Goal: Transaction & Acquisition: Purchase product/service

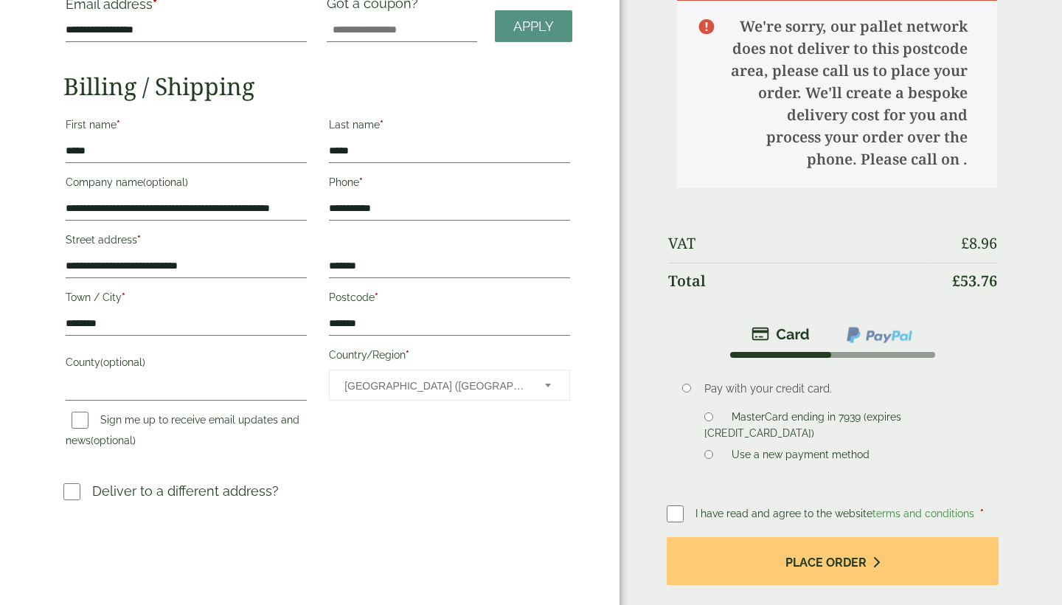
scroll to position [204, 0]
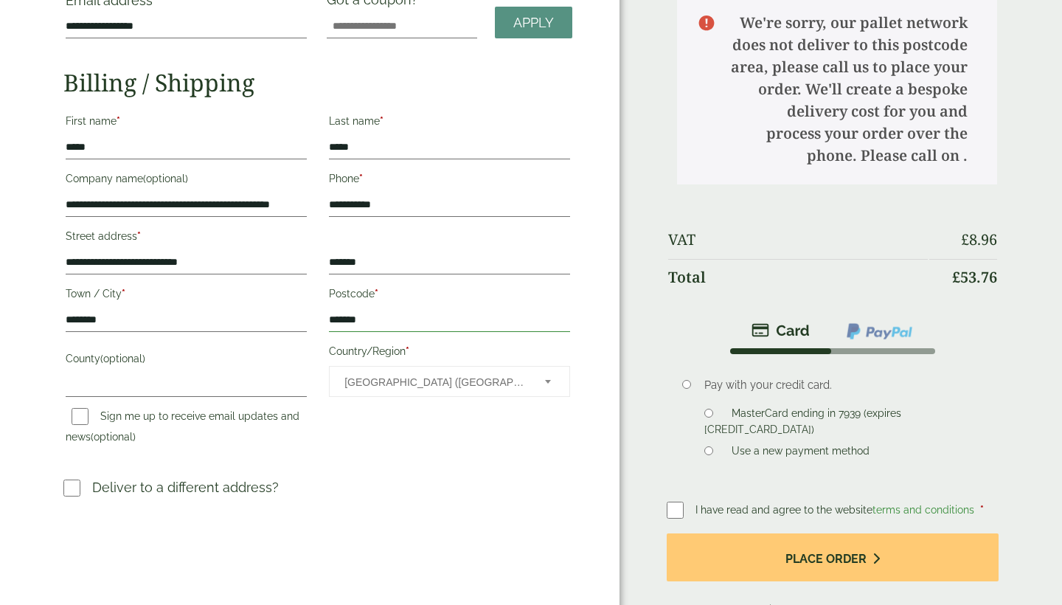
drag, startPoint x: 372, startPoint y: 319, endPoint x: 347, endPoint y: 318, distance: 24.4
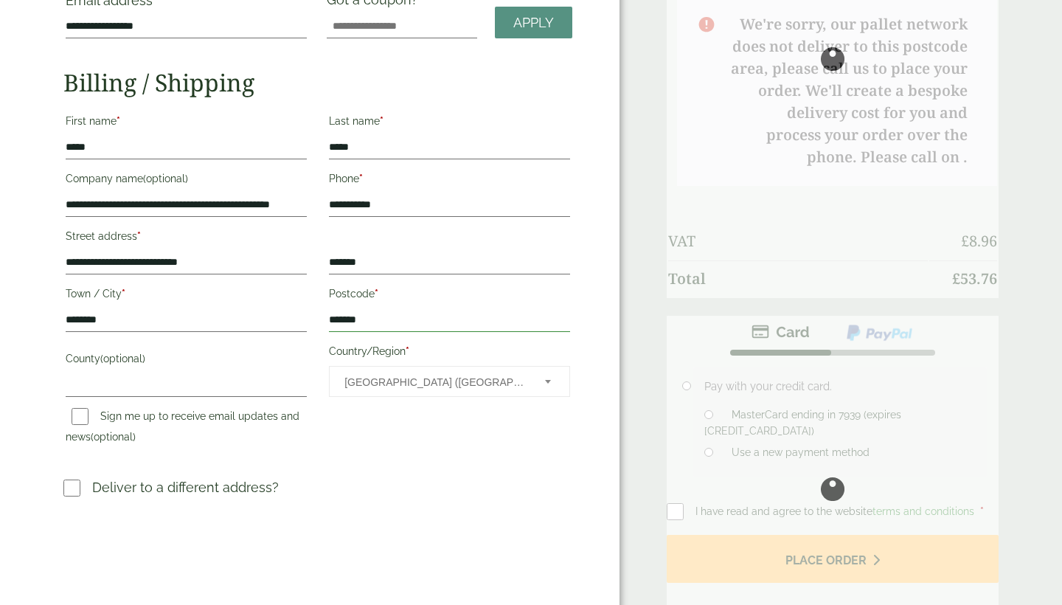
type input "*******"
click at [832, 560] on button "Place order" at bounding box center [833, 559] width 332 height 48
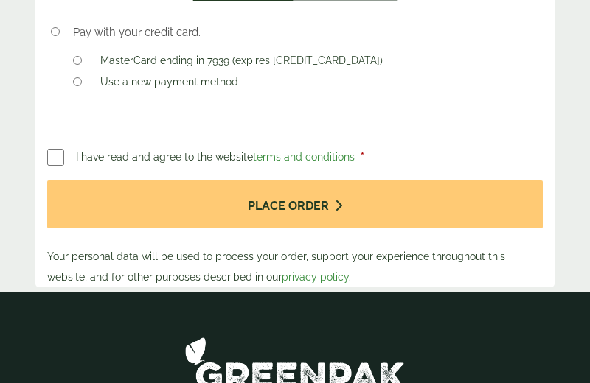
scroll to position [1198, 0]
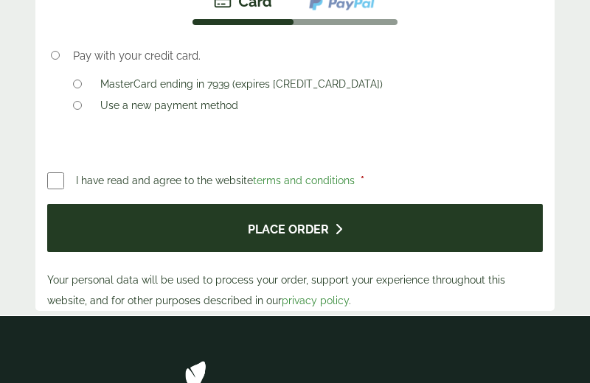
click at [128, 218] on button "Place order" at bounding box center [295, 228] width 496 height 48
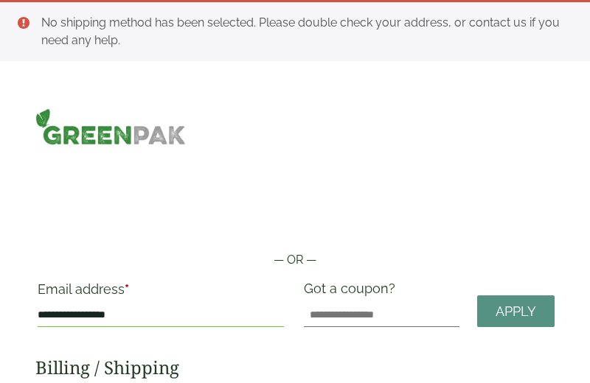
scroll to position [0, 0]
click at [72, 139] on img at bounding box center [110, 126] width 150 height 37
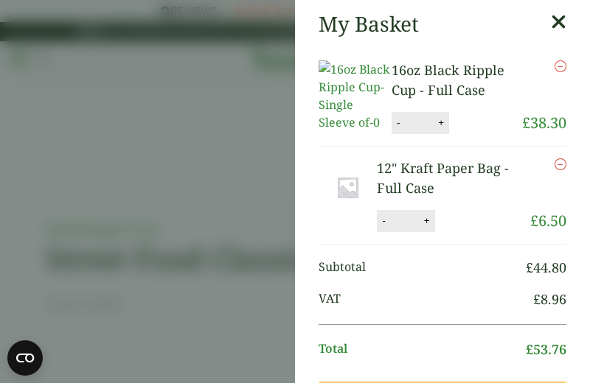
click at [561, 164] on icon "Remove this item" at bounding box center [561, 165] width 12 height 12
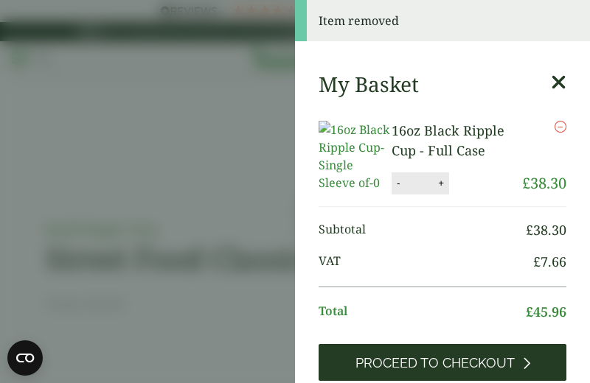
click at [423, 364] on span "Proceed to Checkout" at bounding box center [434, 363] width 159 height 16
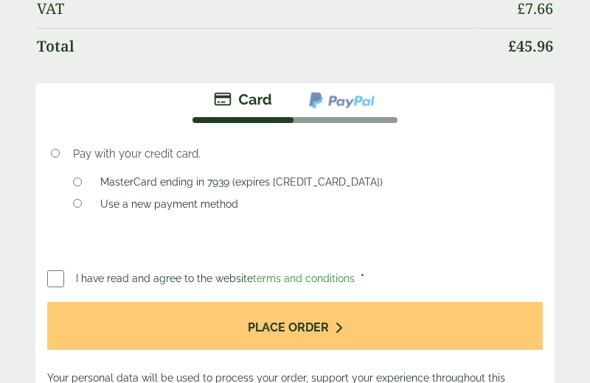
scroll to position [1029, 0]
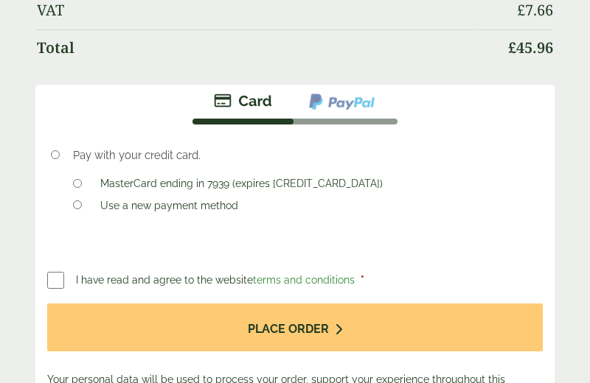
click at [193, 274] on span "I have read and agree to the website terms and conditions" at bounding box center [217, 280] width 282 height 12
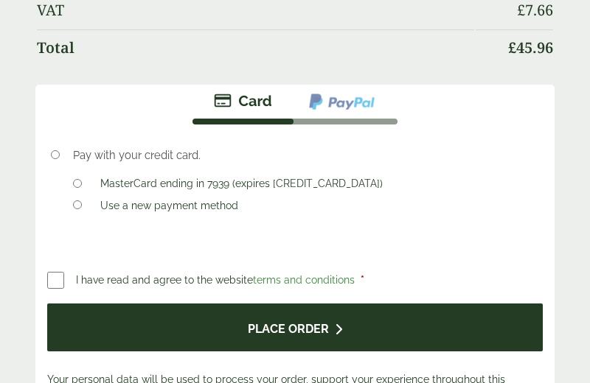
click at [108, 309] on button "Place order" at bounding box center [295, 328] width 496 height 48
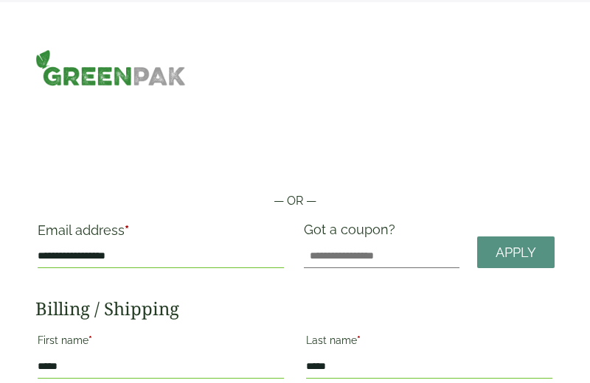
scroll to position [0, 0]
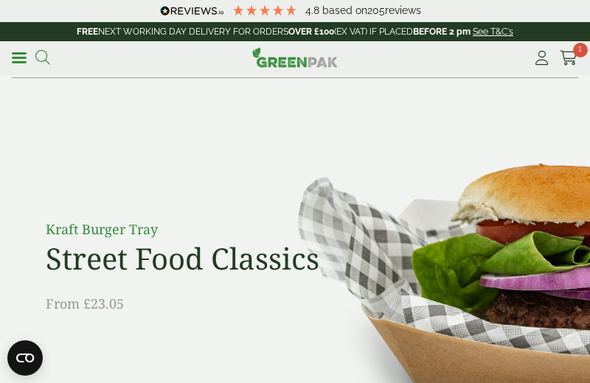
click at [44, 58] on icon at bounding box center [42, 57] width 15 height 15
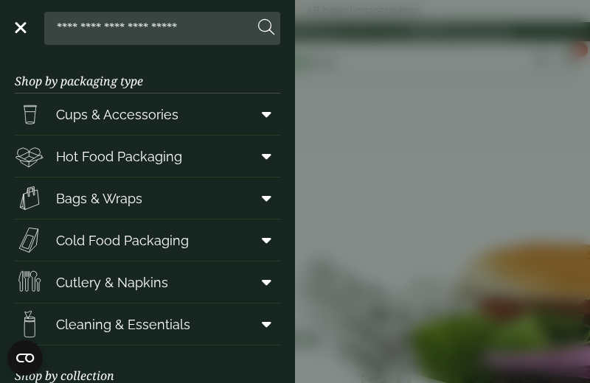
click at [135, 31] on input "search" at bounding box center [152, 28] width 204 height 31
type input "*"
type input "**********"
click at [266, 28] on button at bounding box center [266, 27] width 16 height 19
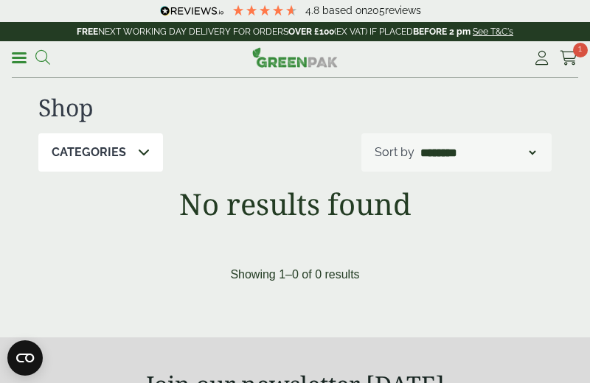
click at [48, 58] on icon at bounding box center [42, 57] width 15 height 15
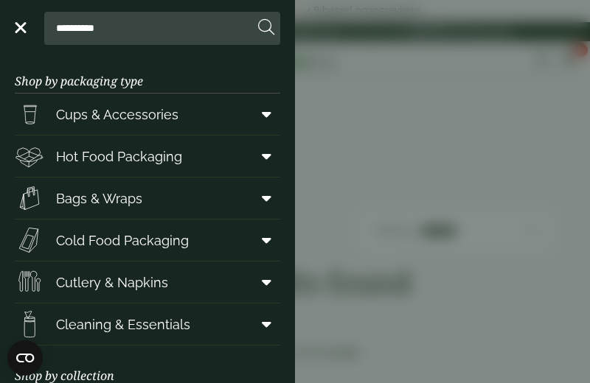
click at [114, 28] on input "**********" at bounding box center [152, 28] width 204 height 31
type input "*****"
click at [266, 28] on button at bounding box center [266, 27] width 16 height 19
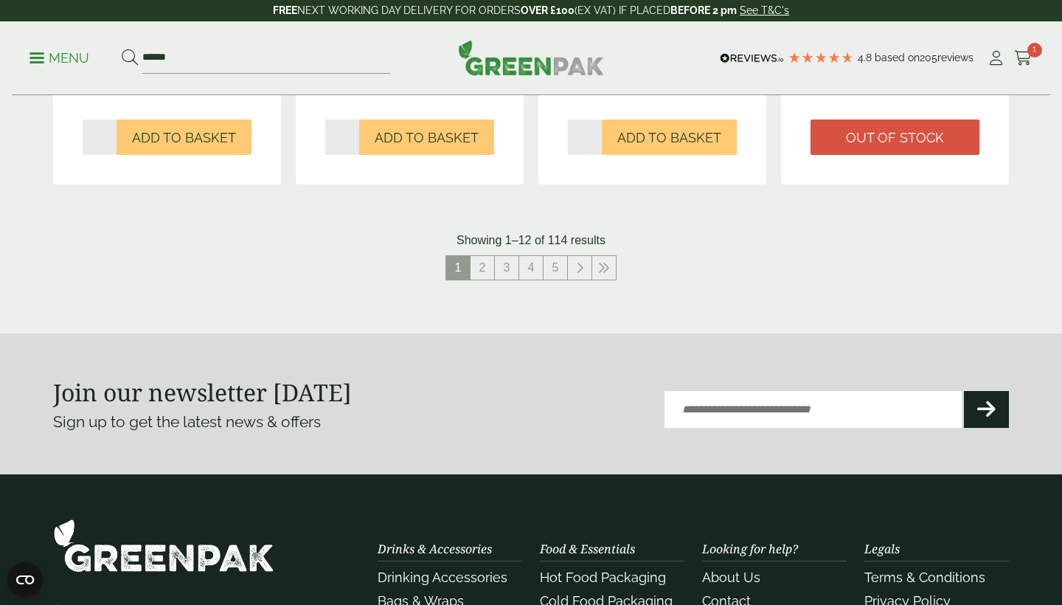
scroll to position [1589, 0]
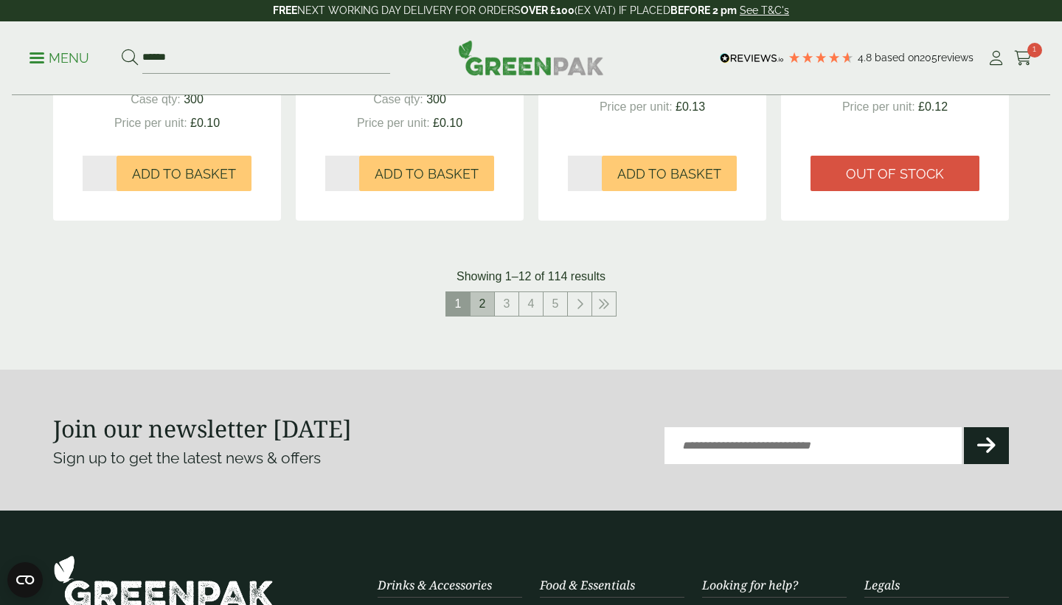
click at [483, 301] on link "2" at bounding box center [482, 304] width 24 height 24
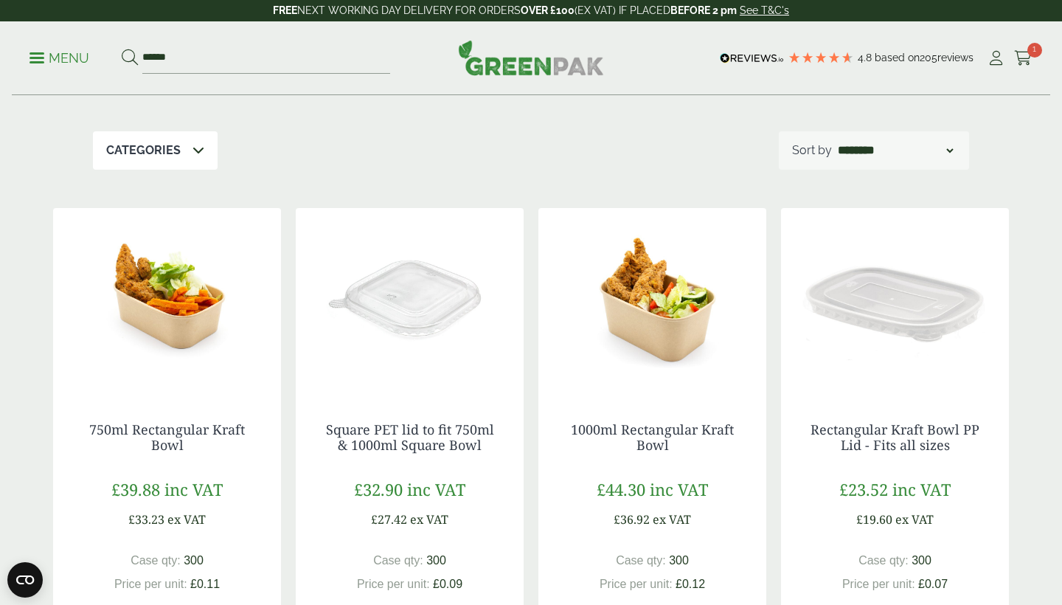
scroll to position [105, 0]
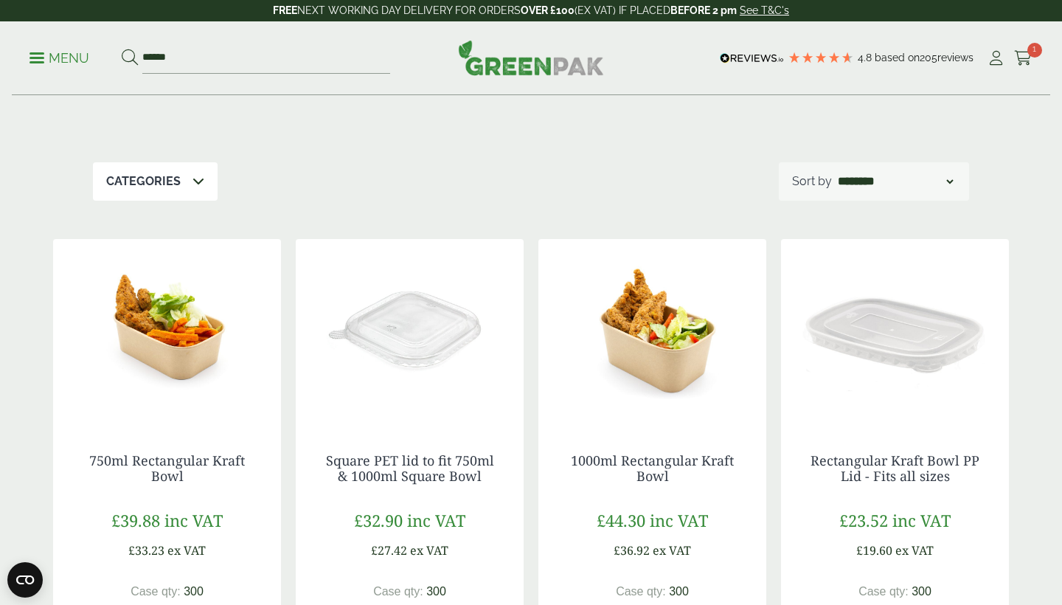
click at [167, 181] on p "Categories" at bounding box center [143, 182] width 74 height 18
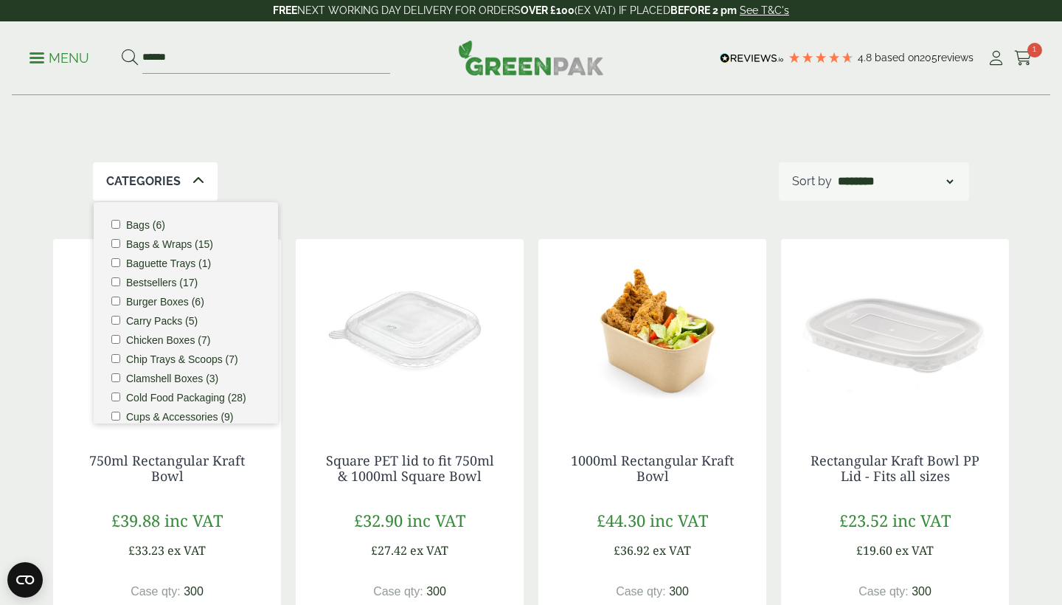
click at [161, 243] on label "Bags & Wraps (15)" at bounding box center [169, 244] width 87 height 10
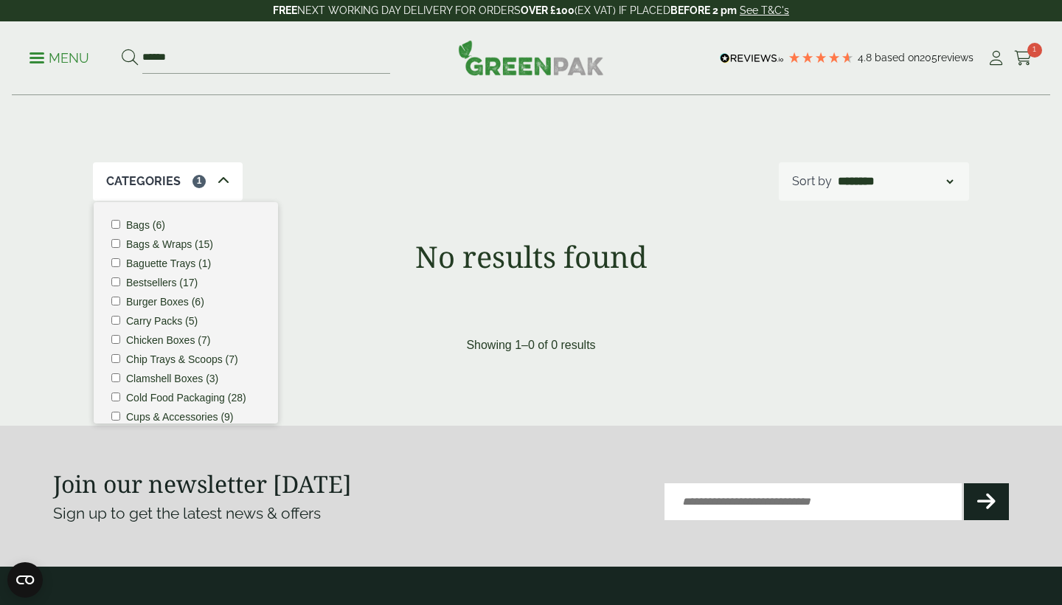
click at [134, 223] on label "Bags (6)" at bounding box center [145, 225] width 39 height 10
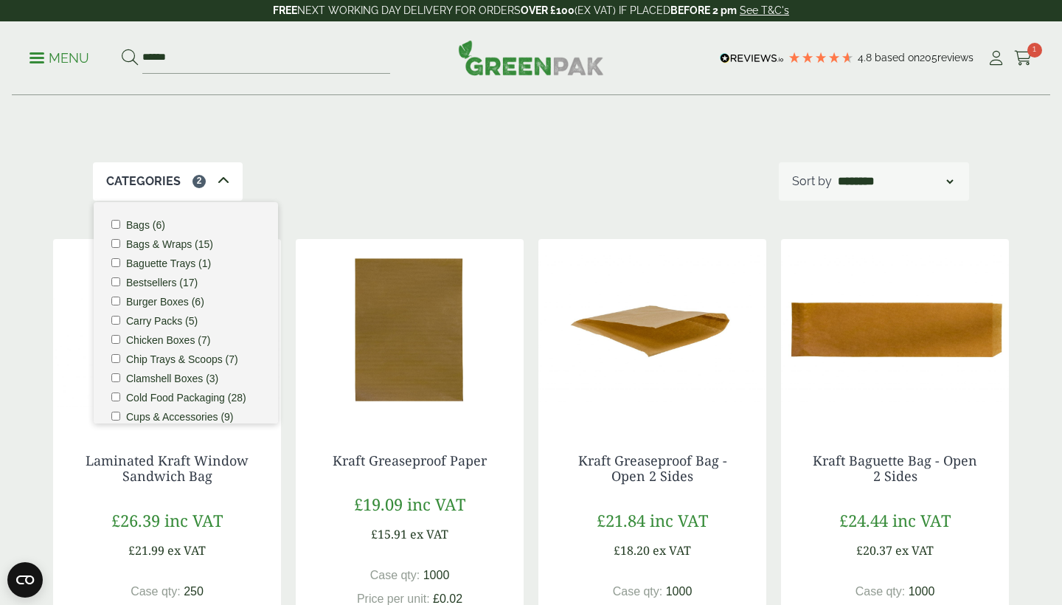
click at [445, 181] on div "Categories 2 Bags (6) Bags & Wraps (15) Baguette Trays (1) Bestsellers (17) Bur…" at bounding box center [531, 181] width 876 height 38
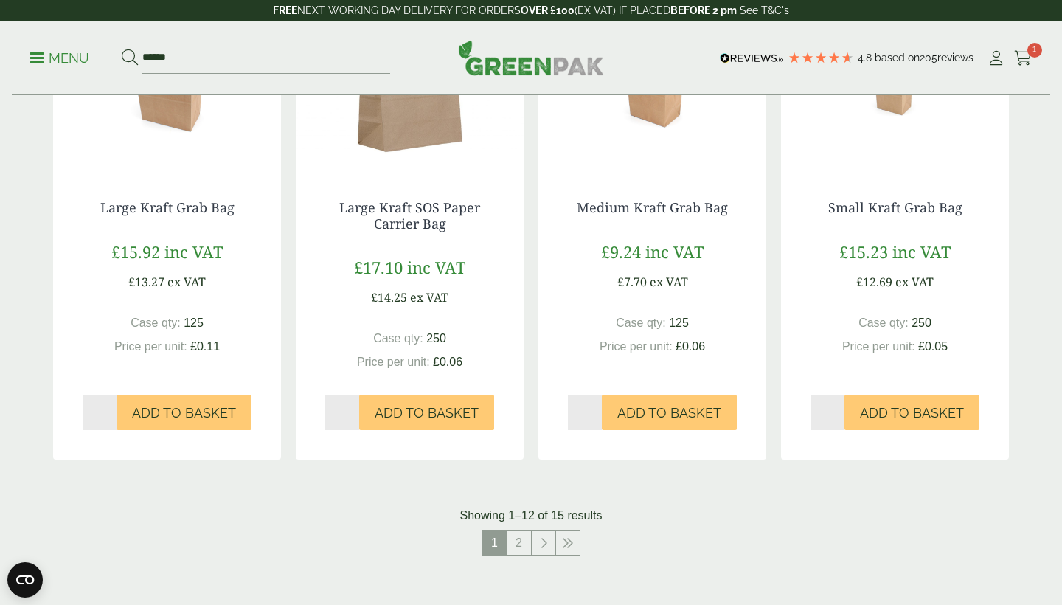
scroll to position [1338, 0]
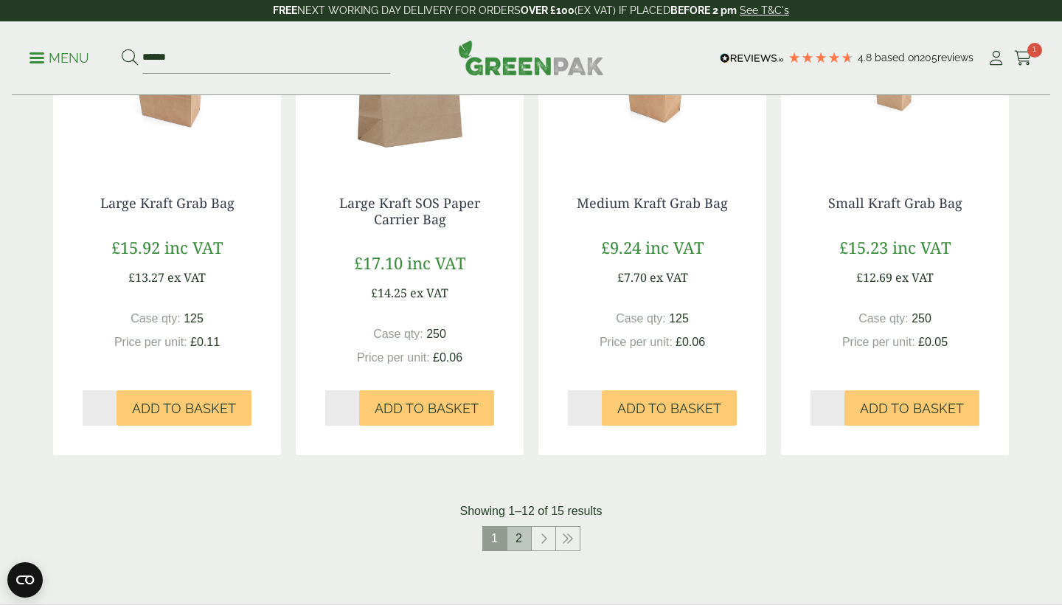
click at [523, 383] on link "2" at bounding box center [519, 539] width 24 height 24
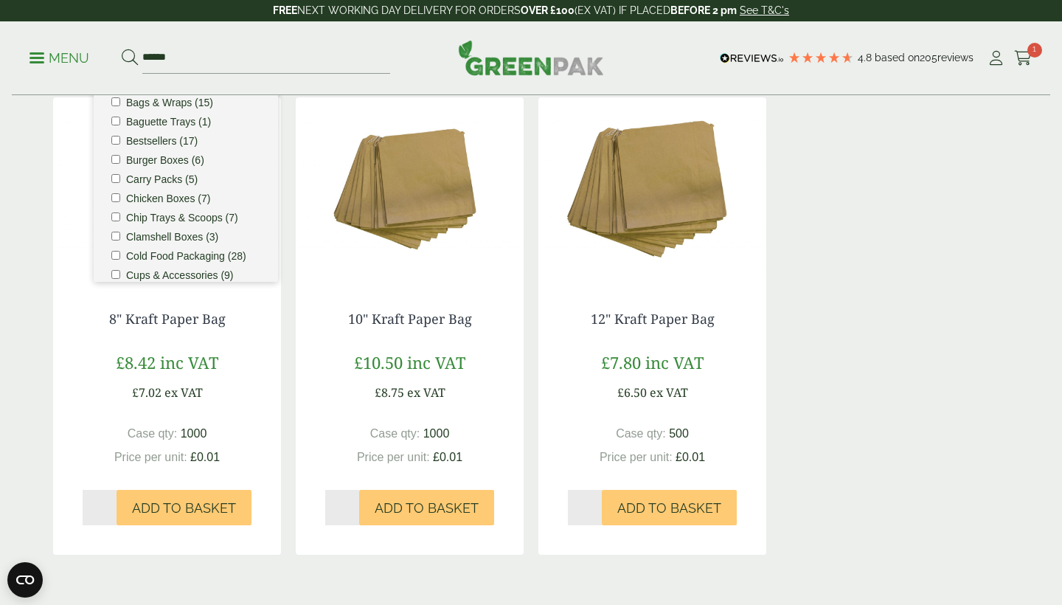
scroll to position [249, 0]
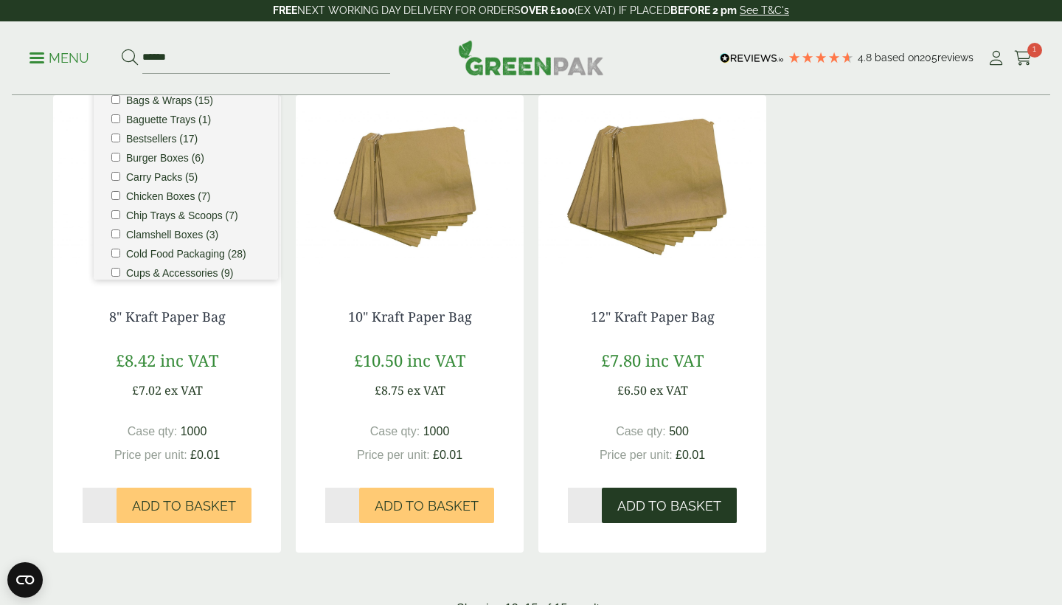
click at [589, 383] on span "Add to Basket" at bounding box center [669, 506] width 104 height 16
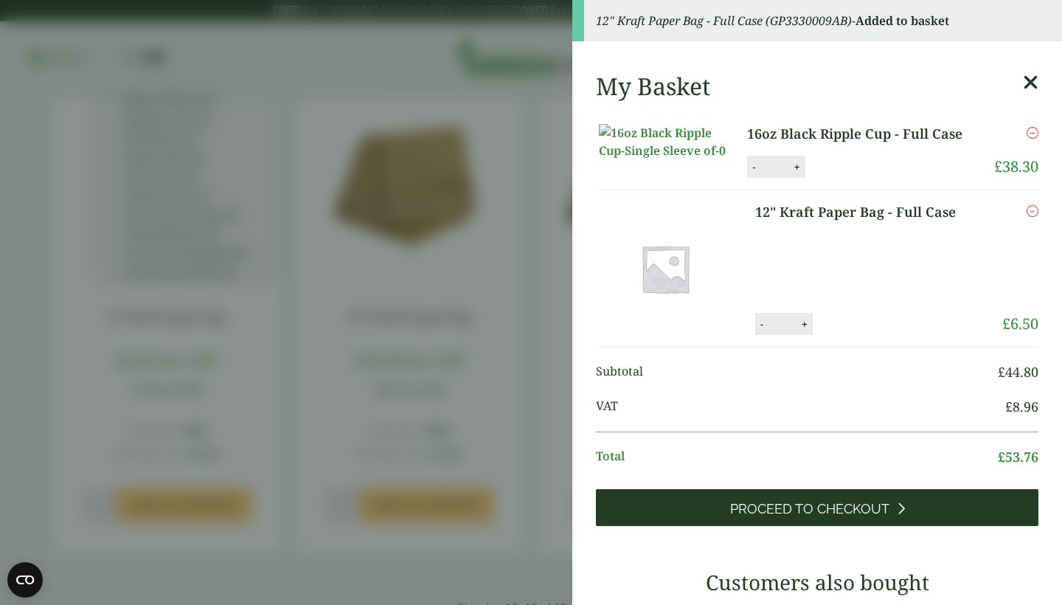
click at [589, 383] on span "Proceed to Checkout" at bounding box center [809, 509] width 159 height 16
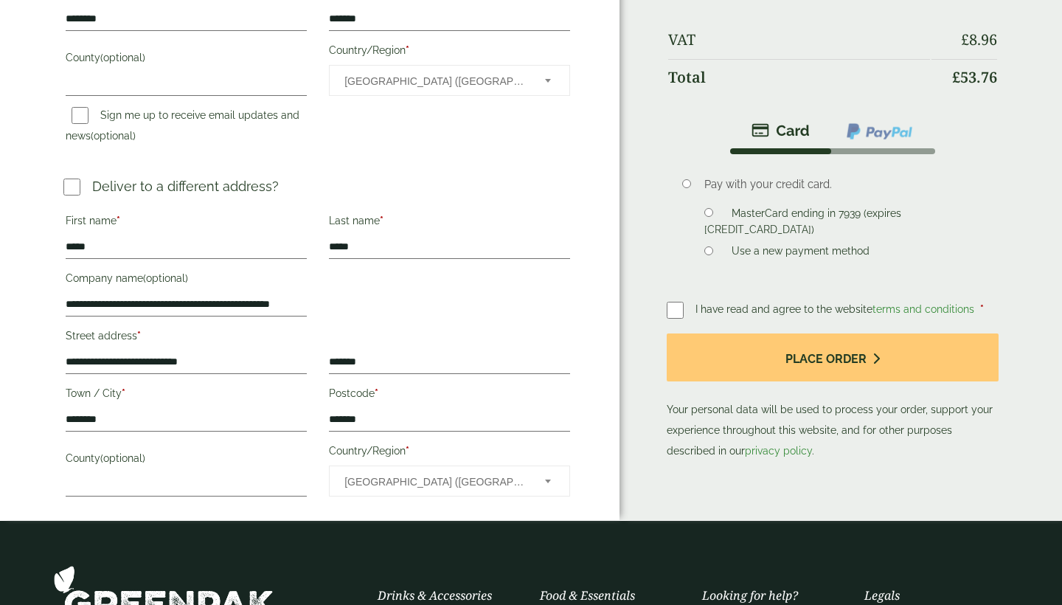
scroll to position [536, 0]
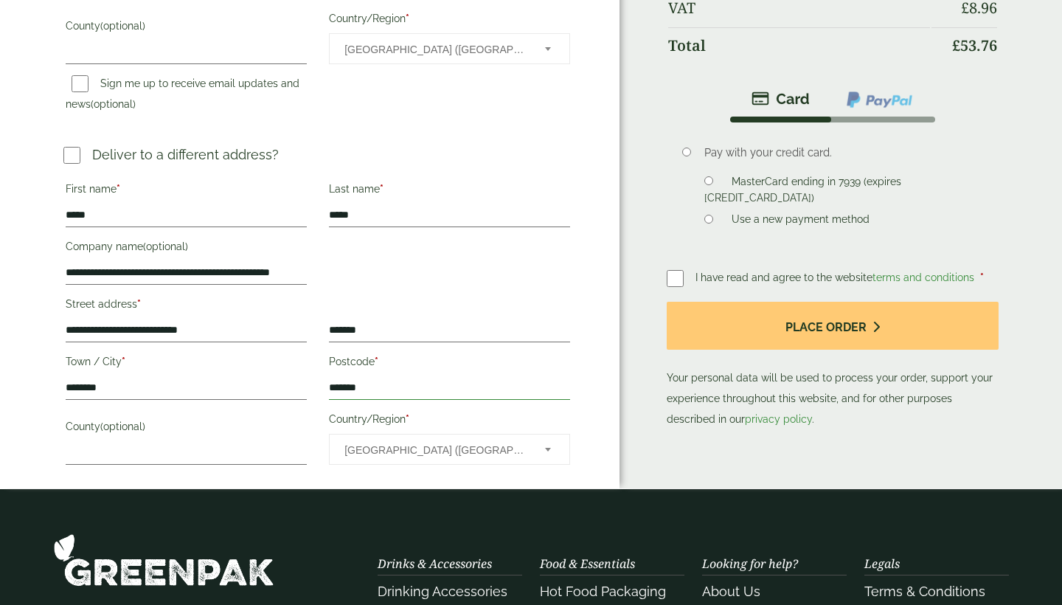
click at [832, 302] on button "Place order" at bounding box center [833, 326] width 332 height 48
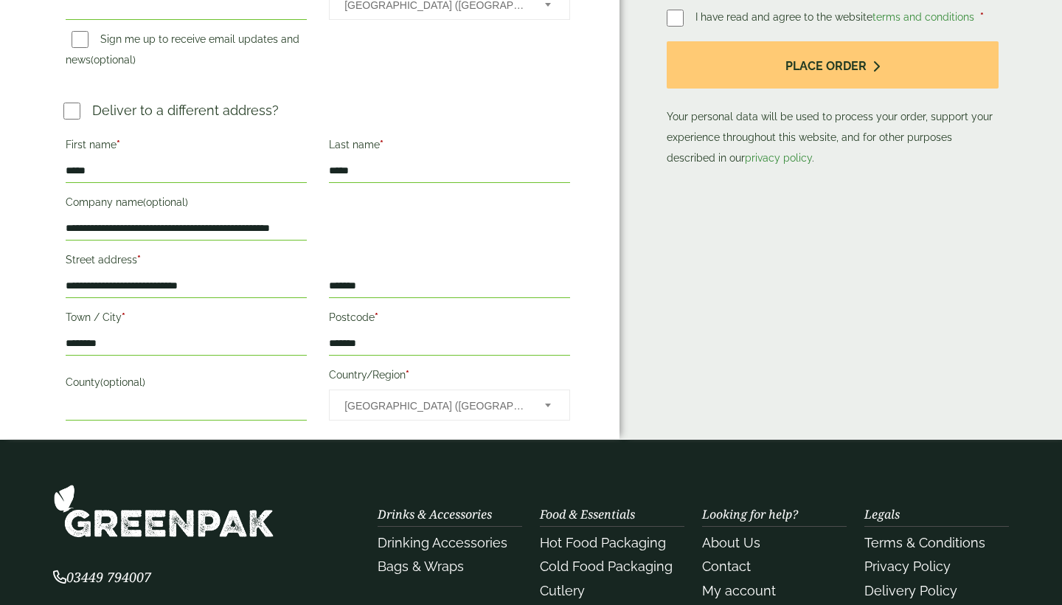
scroll to position [510, 0]
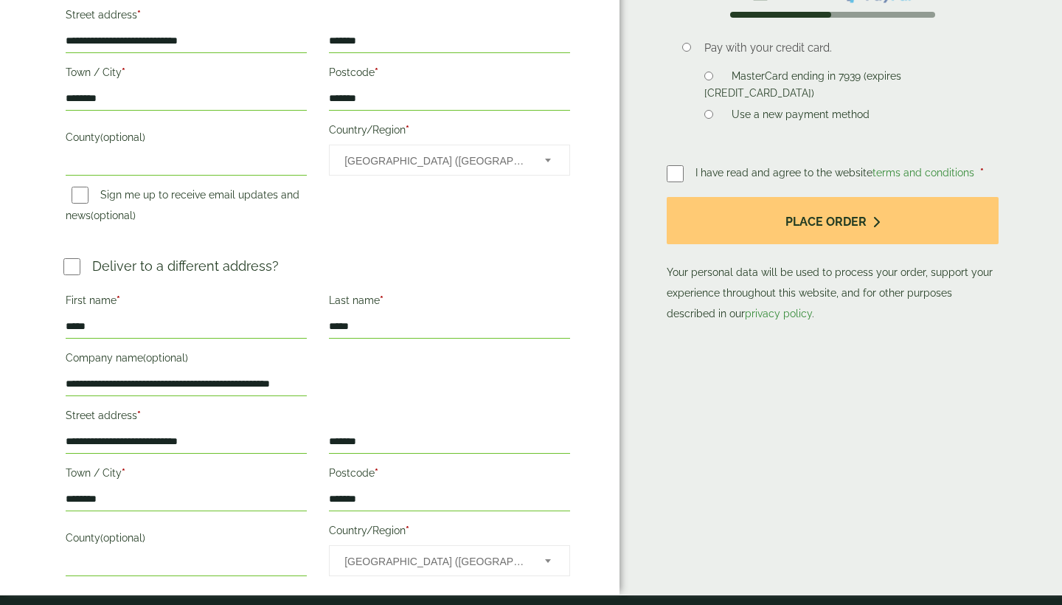
click at [375, 501] on input "*******" at bounding box center [449, 499] width 241 height 24
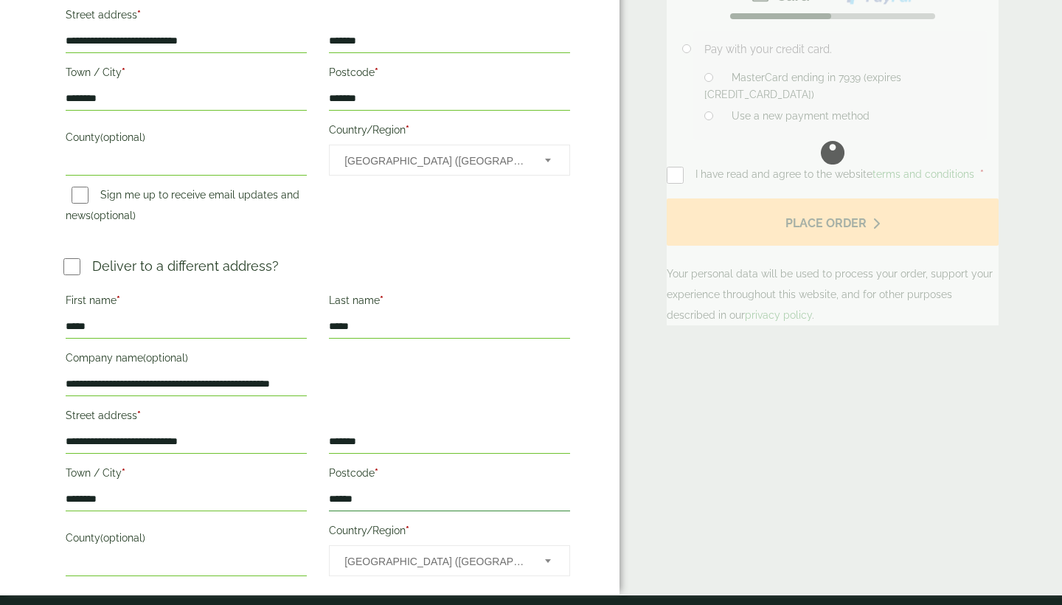
type input "*******"
click at [832, 198] on button "Place order" at bounding box center [833, 222] width 332 height 48
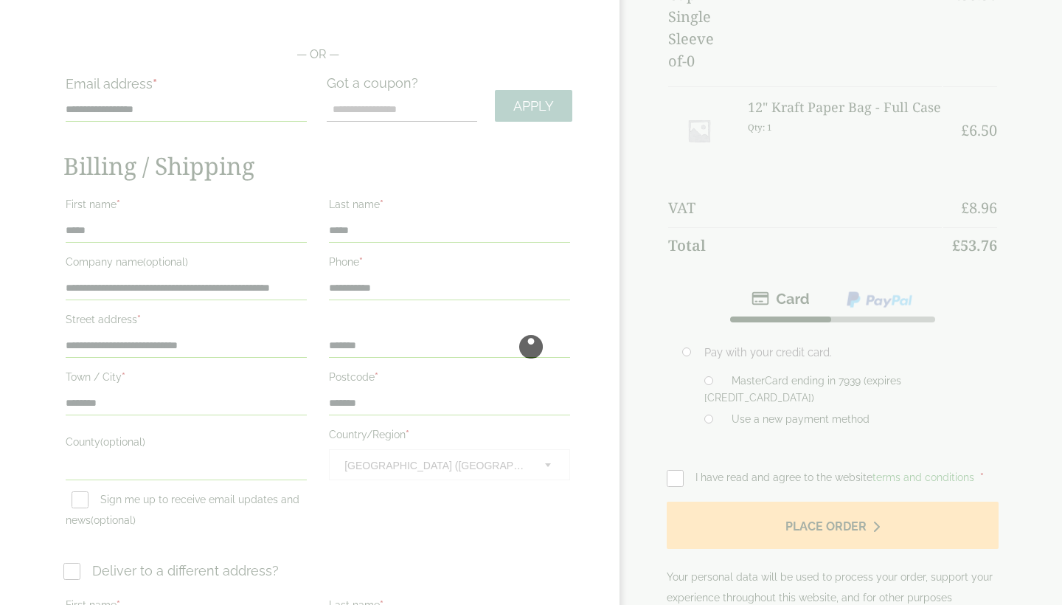
scroll to position [201, 0]
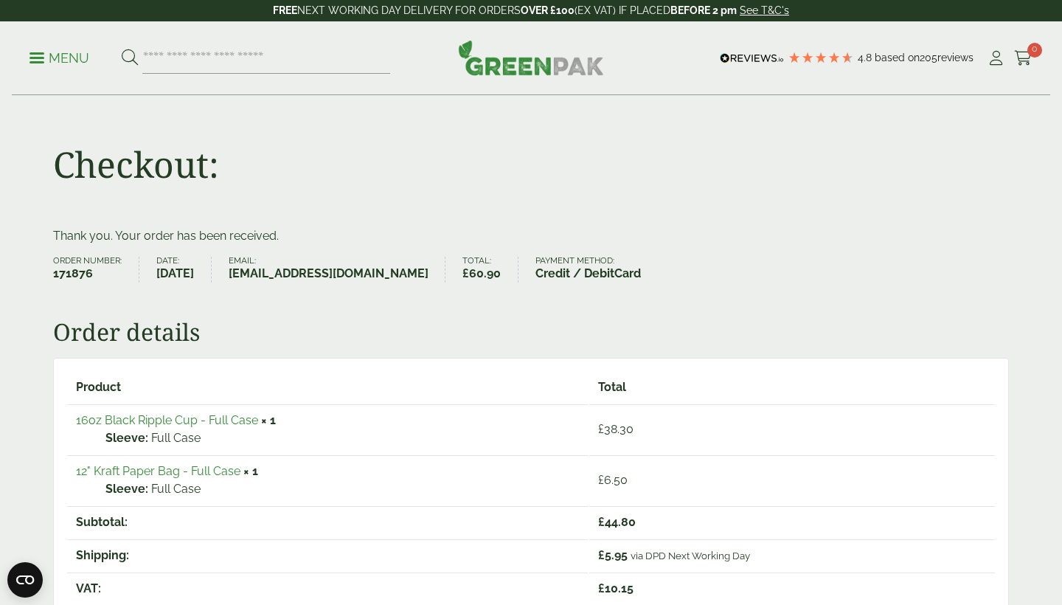
click at [628, 315] on div "Thank you. Your order has been received. Order number: 171876 Date: [DATE] Emai…" at bounding box center [531, 577] width 956 height 701
